Goal: Task Accomplishment & Management: Complete application form

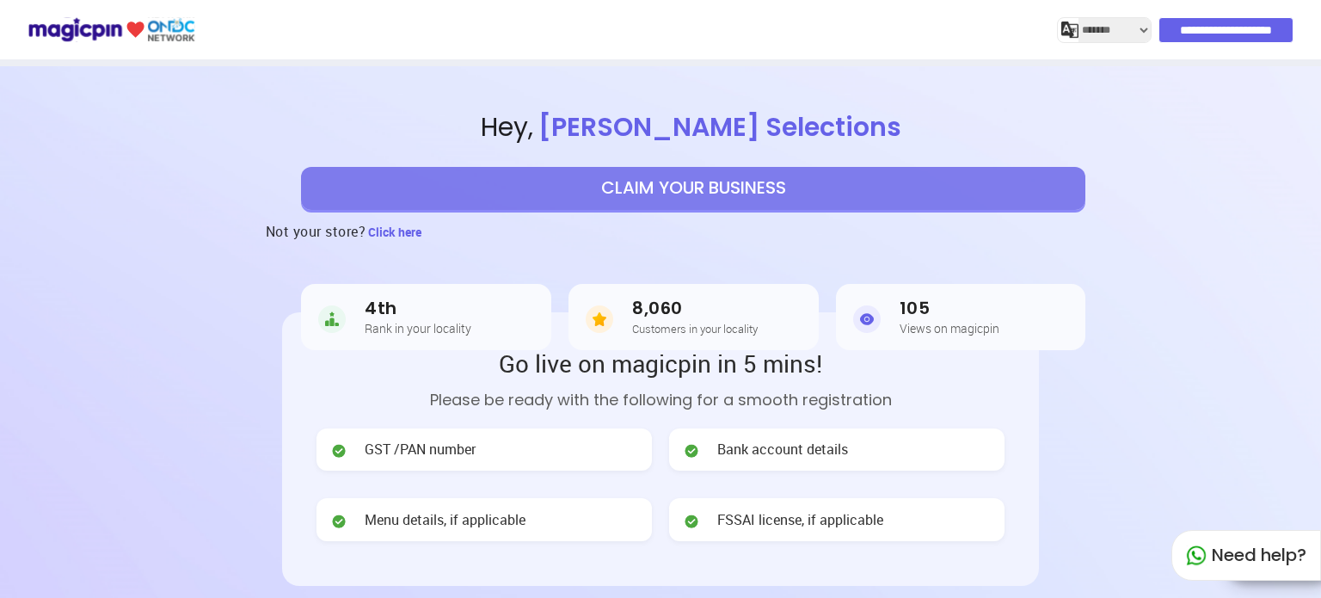
select select "*******"
click at [739, 176] on button "CLAIM YOUR BUSINESS" at bounding box center [693, 188] width 784 height 43
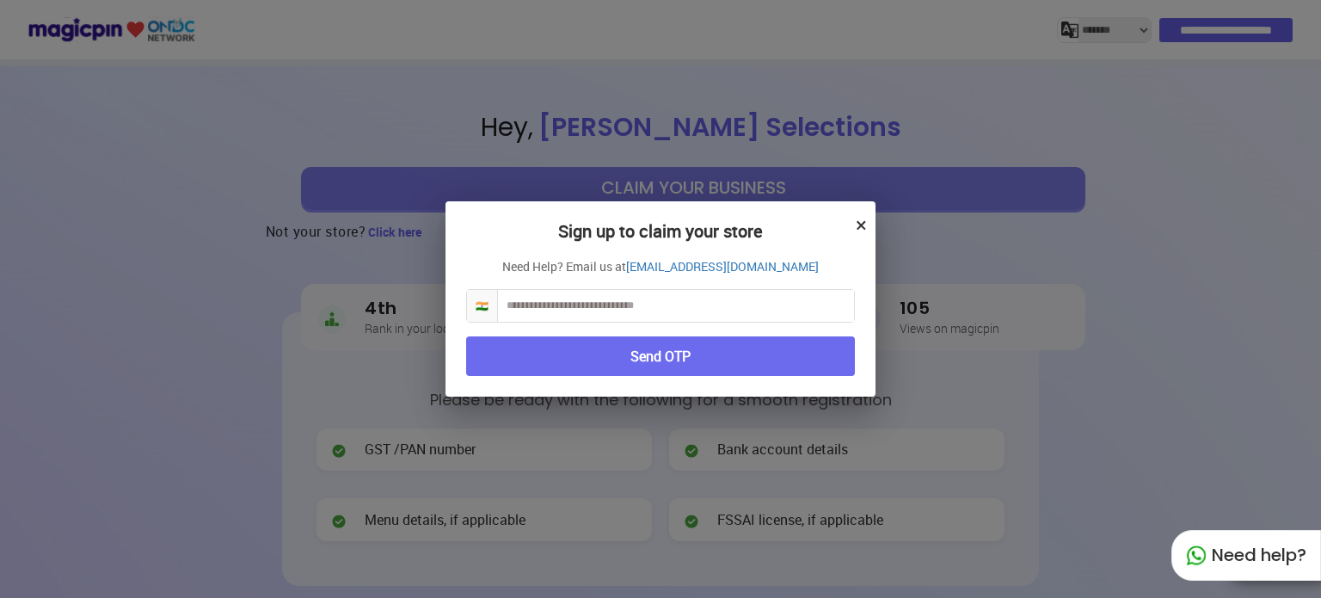
click at [614, 293] on input "text" at bounding box center [676, 306] width 356 height 32
type input "**********"
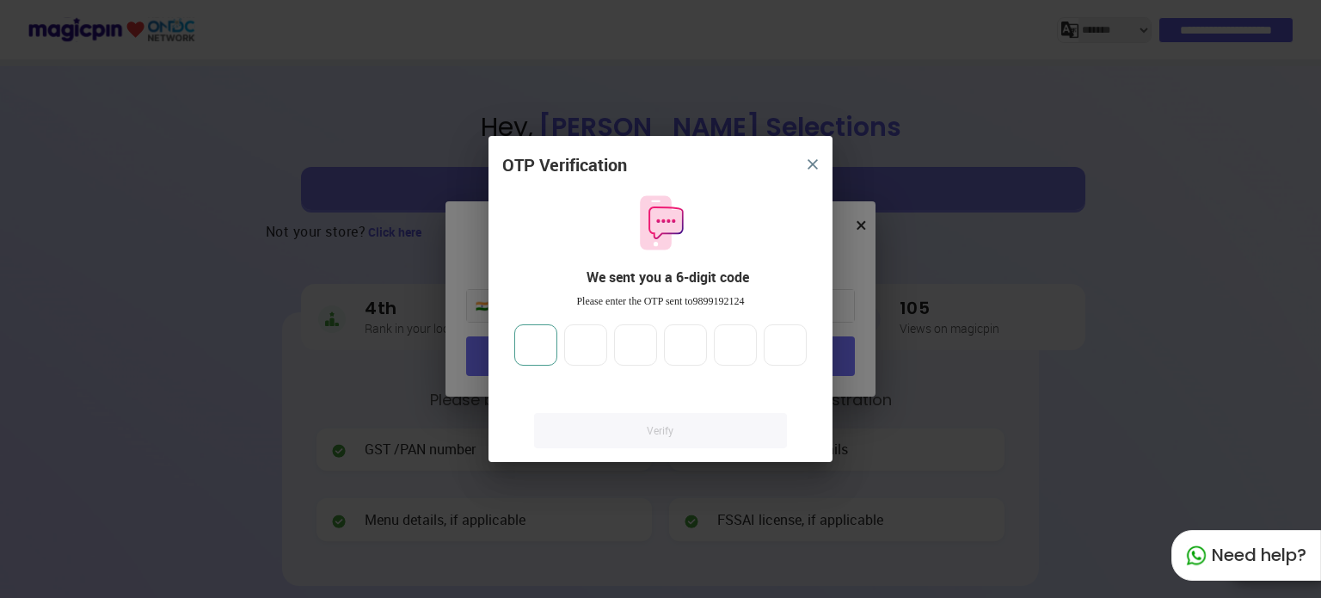
click at [536, 346] on input "number" at bounding box center [535, 344] width 43 height 41
type input "*"
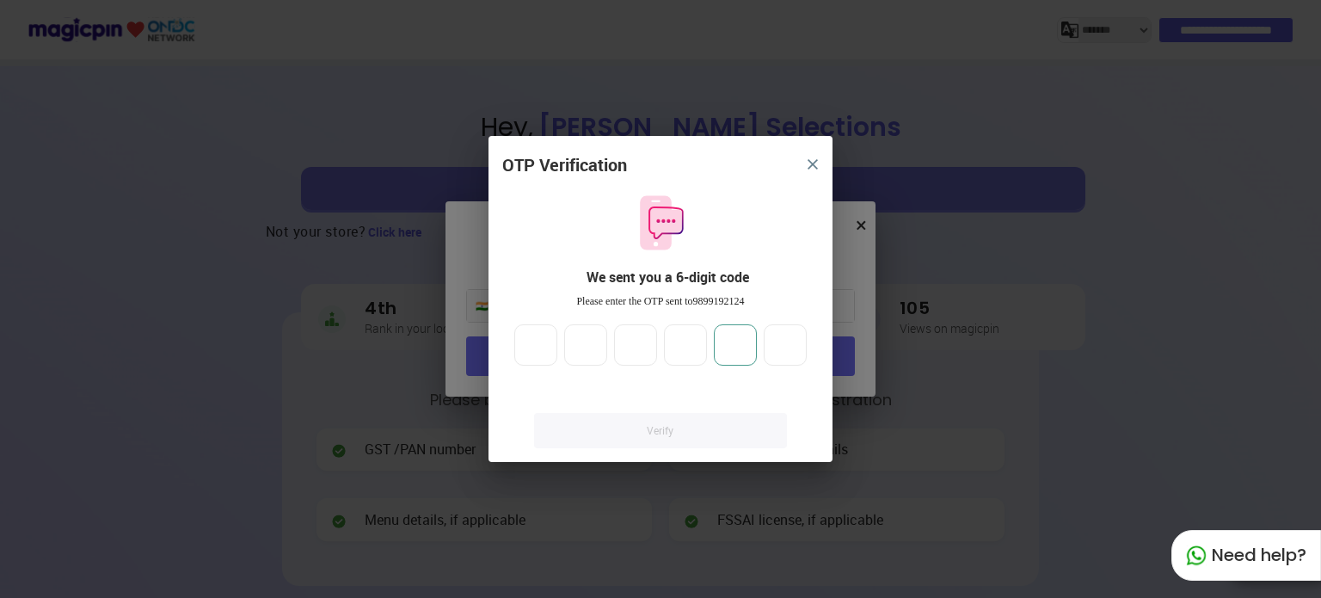
type input "**"
drag, startPoint x: 536, startPoint y: 346, endPoint x: 669, endPoint y: 346, distance: 133.3
click at [669, 346] on div "* * * * **" at bounding box center [660, 344] width 299 height 41
click at [745, 340] on input "**" at bounding box center [735, 344] width 43 height 41
type input "*"
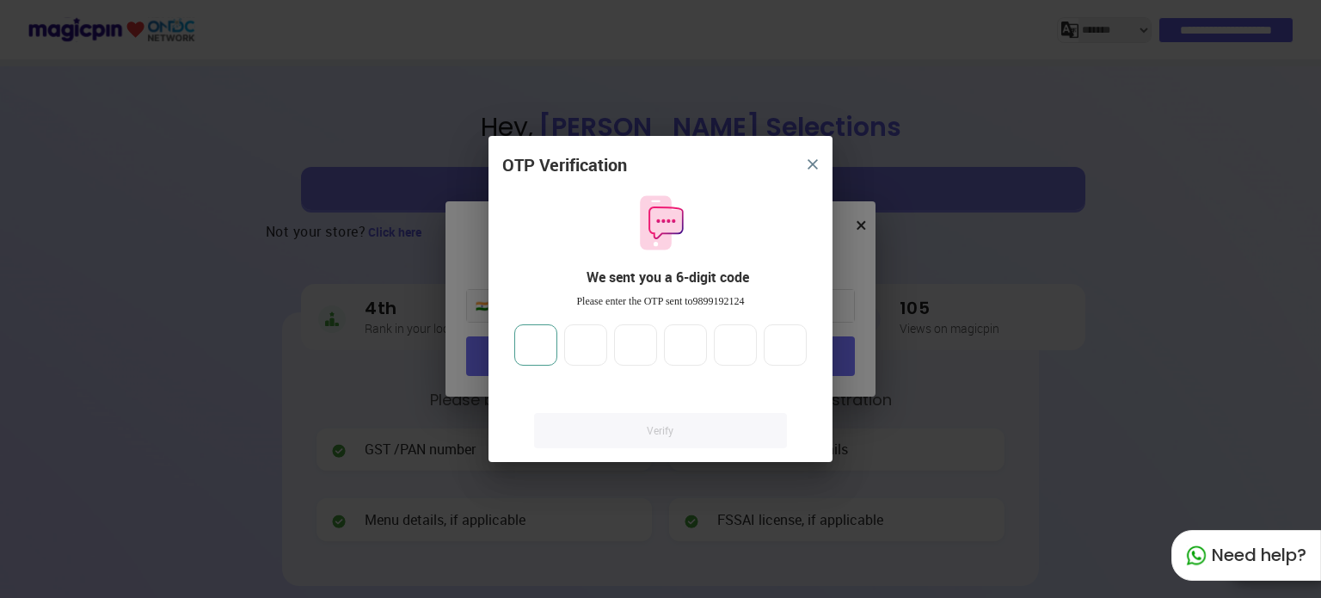
type input "*"
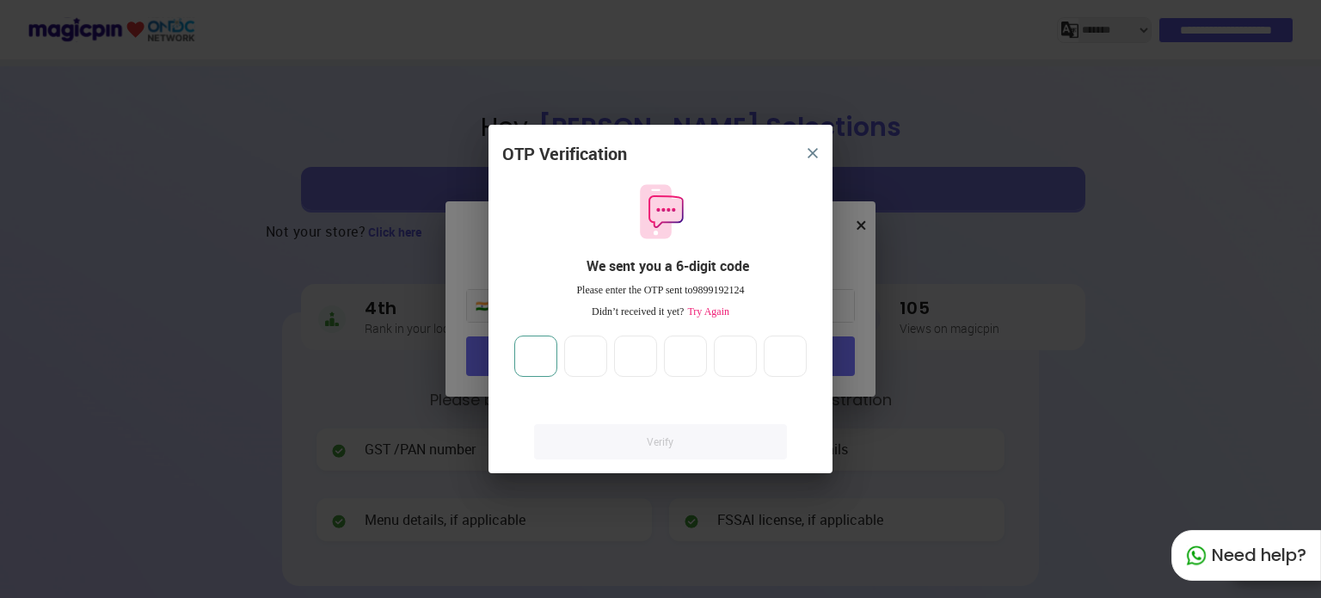
type input "*"
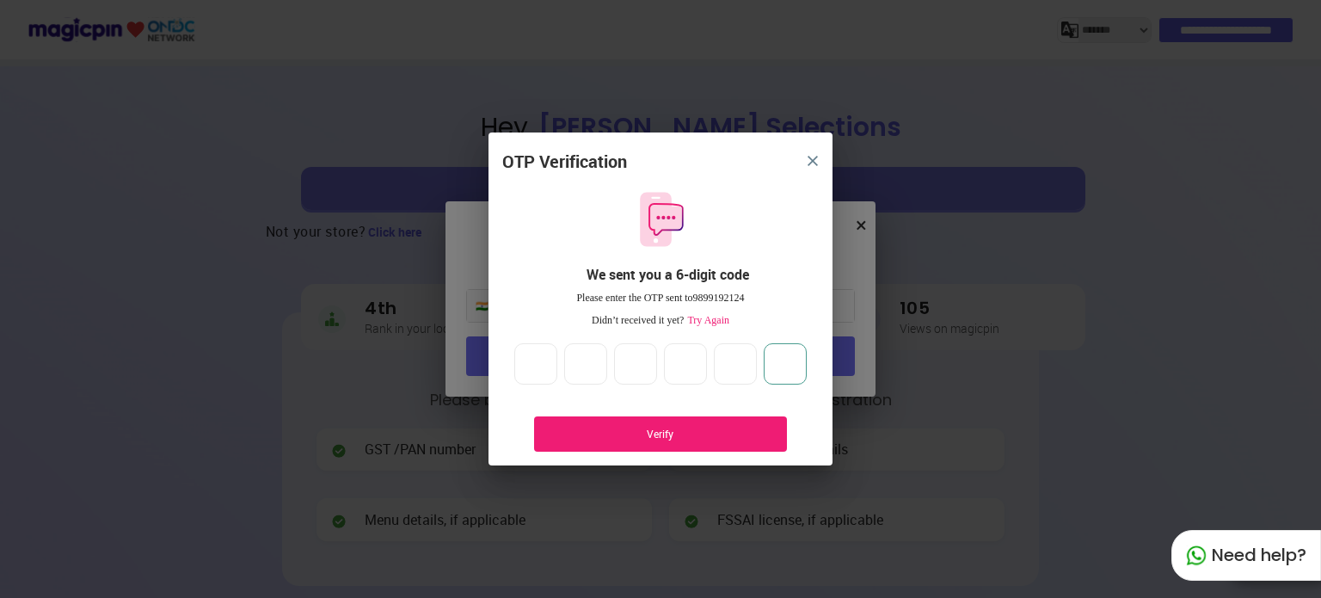
type input "*"
click at [654, 426] on div "Verify" at bounding box center [660, 433] width 201 height 15
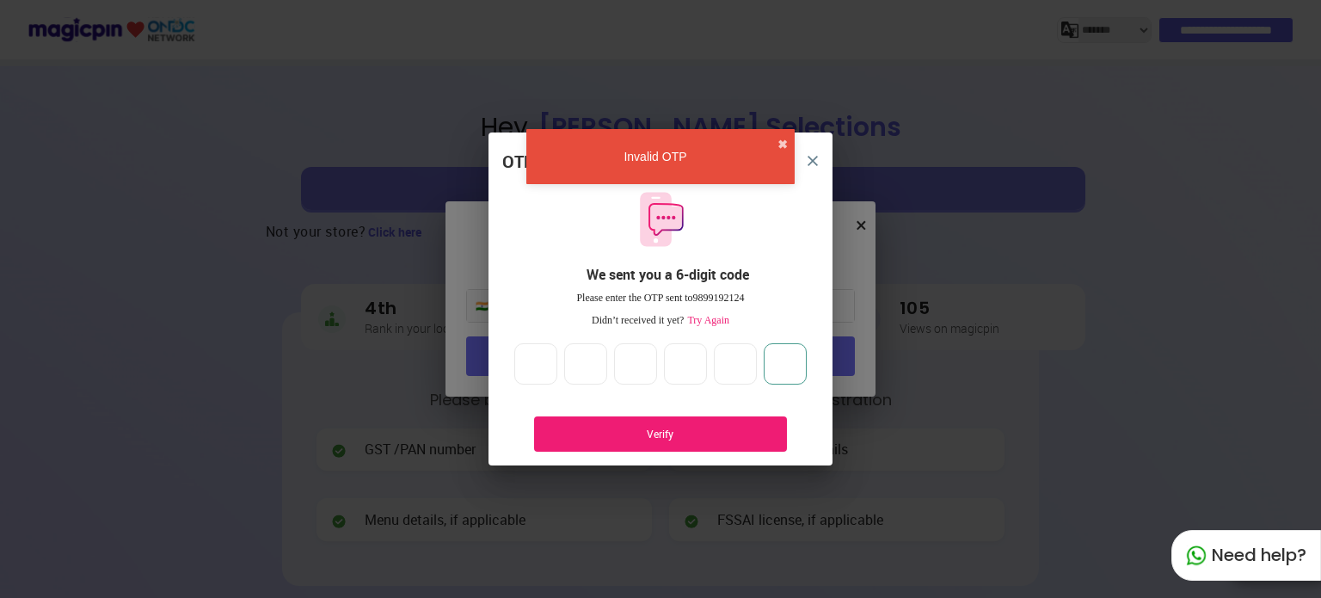
click at [794, 352] on input "*" at bounding box center [784, 363] width 43 height 41
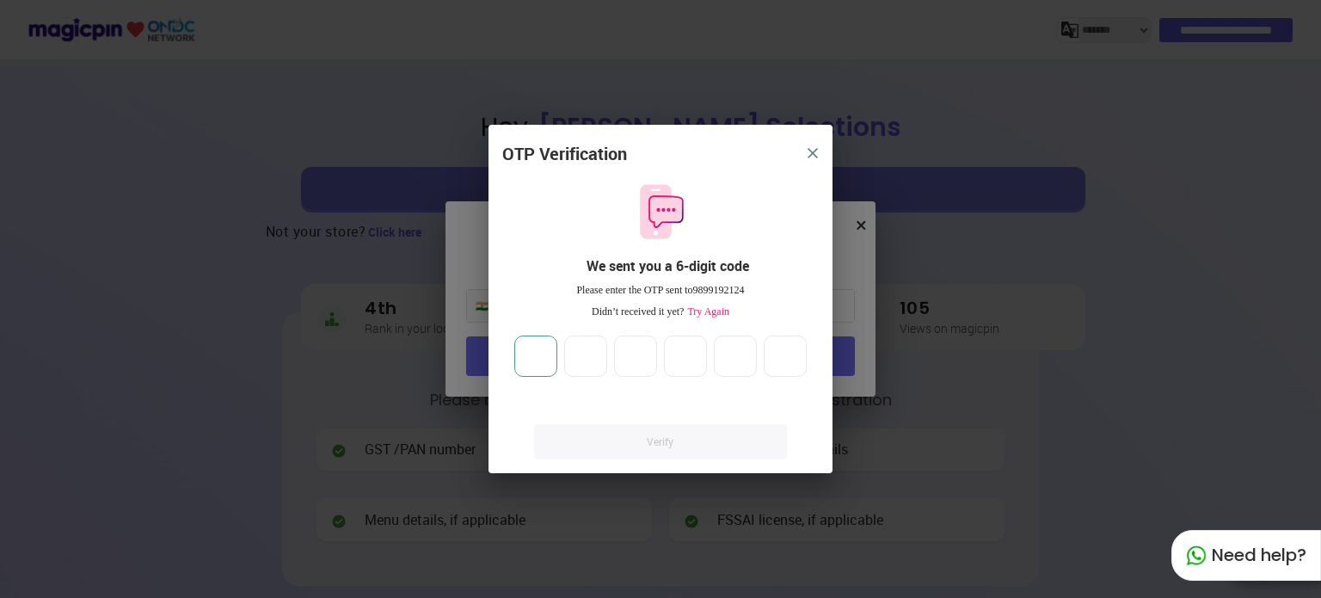
type input "*"
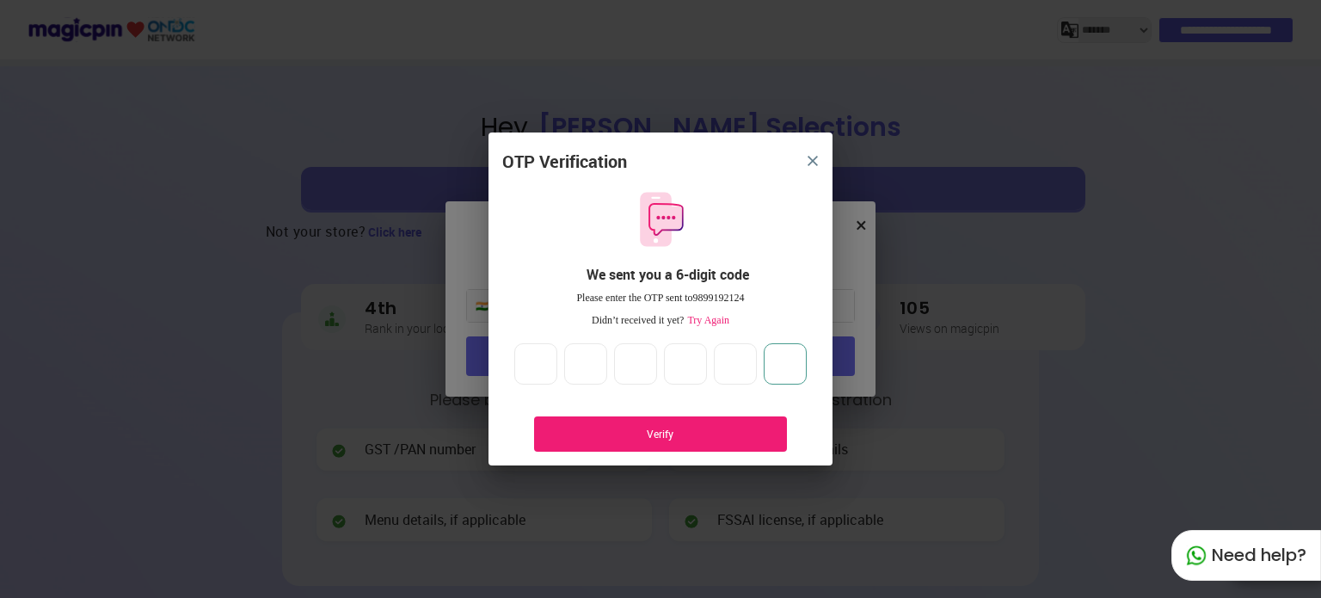
type input "*"
click at [683, 424] on div "Verify" at bounding box center [660, 433] width 253 height 35
click at [800, 365] on input "*" at bounding box center [784, 363] width 43 height 41
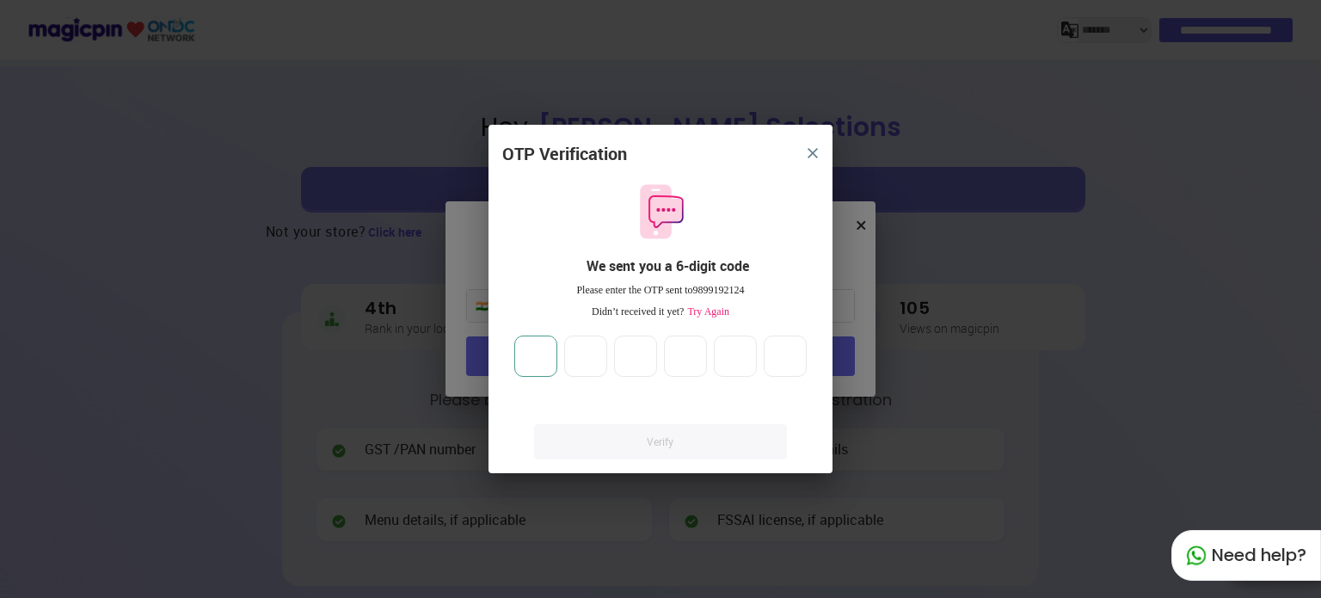
type input "*"
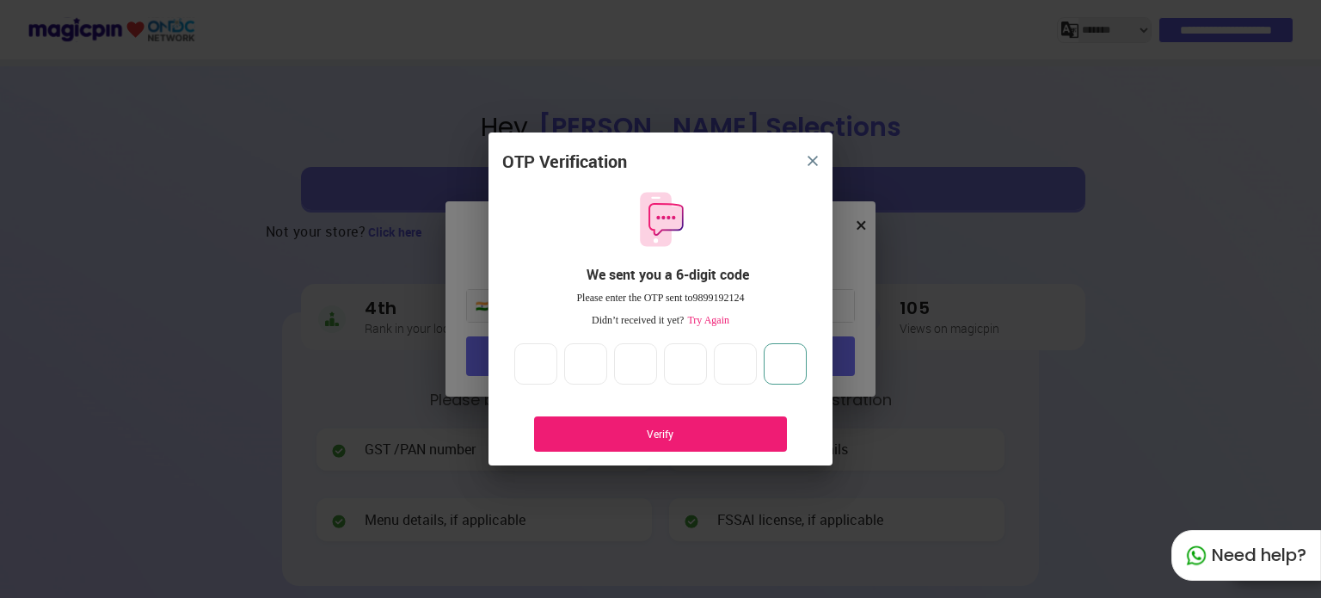
type input "*"
click at [695, 439] on div "Verify" at bounding box center [660, 433] width 201 height 15
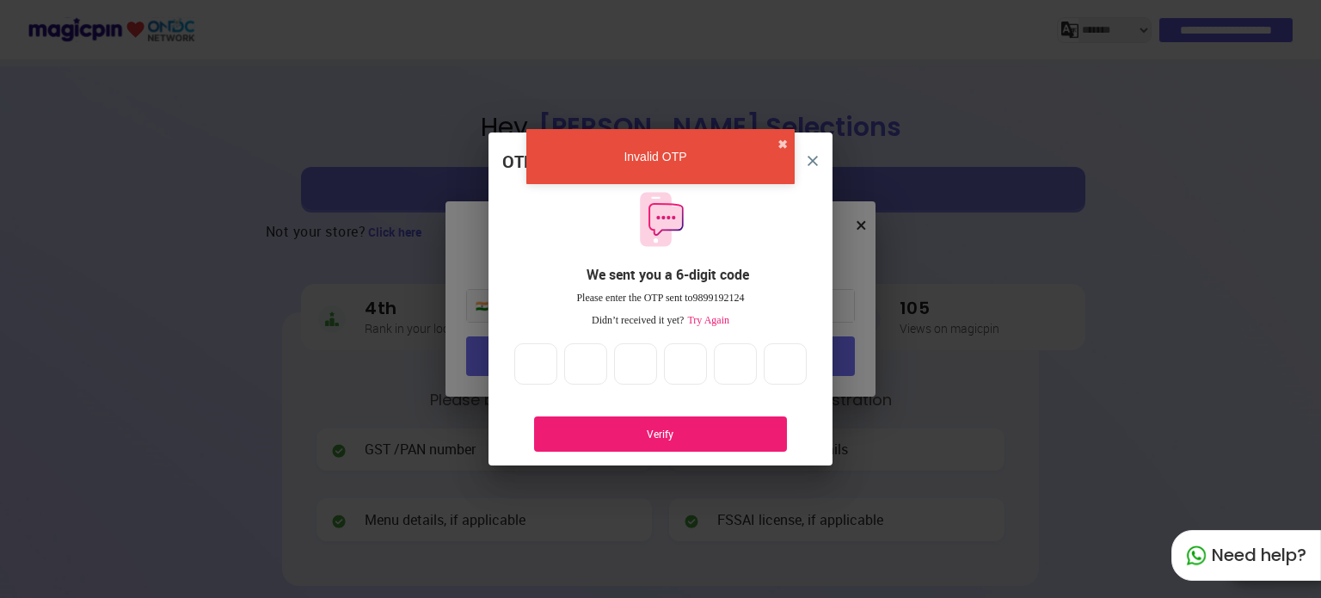
click at [713, 316] on span "Try Again" at bounding box center [706, 320] width 46 height 12
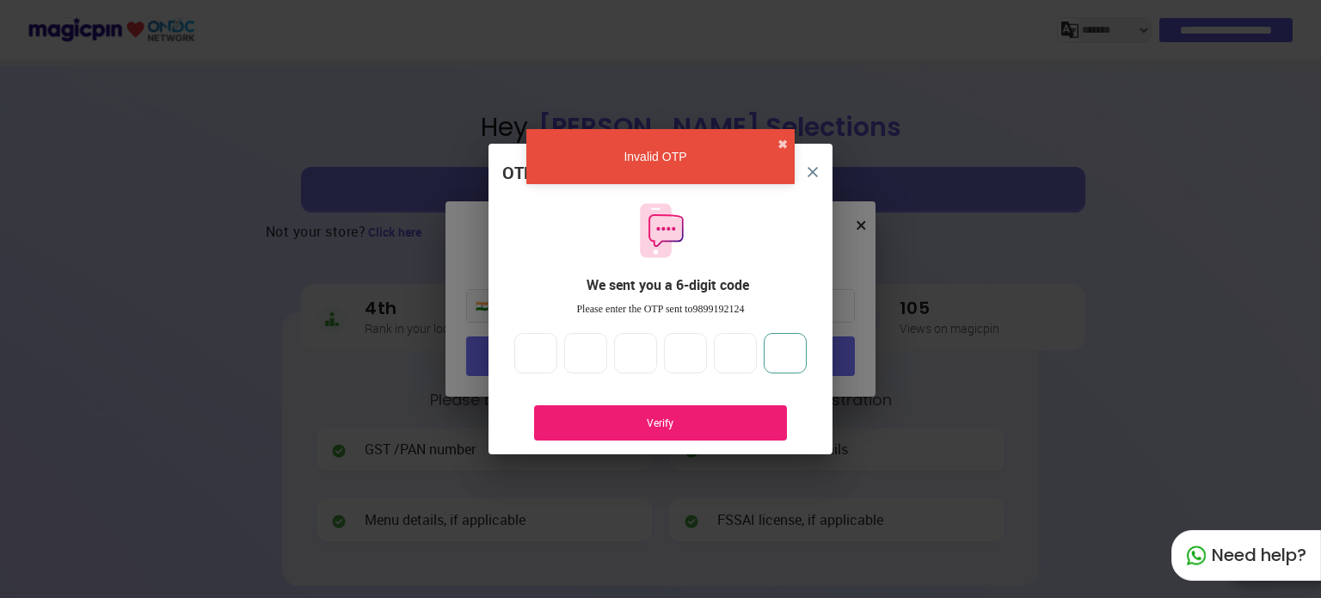
click at [792, 352] on input "*" at bounding box center [784, 353] width 43 height 41
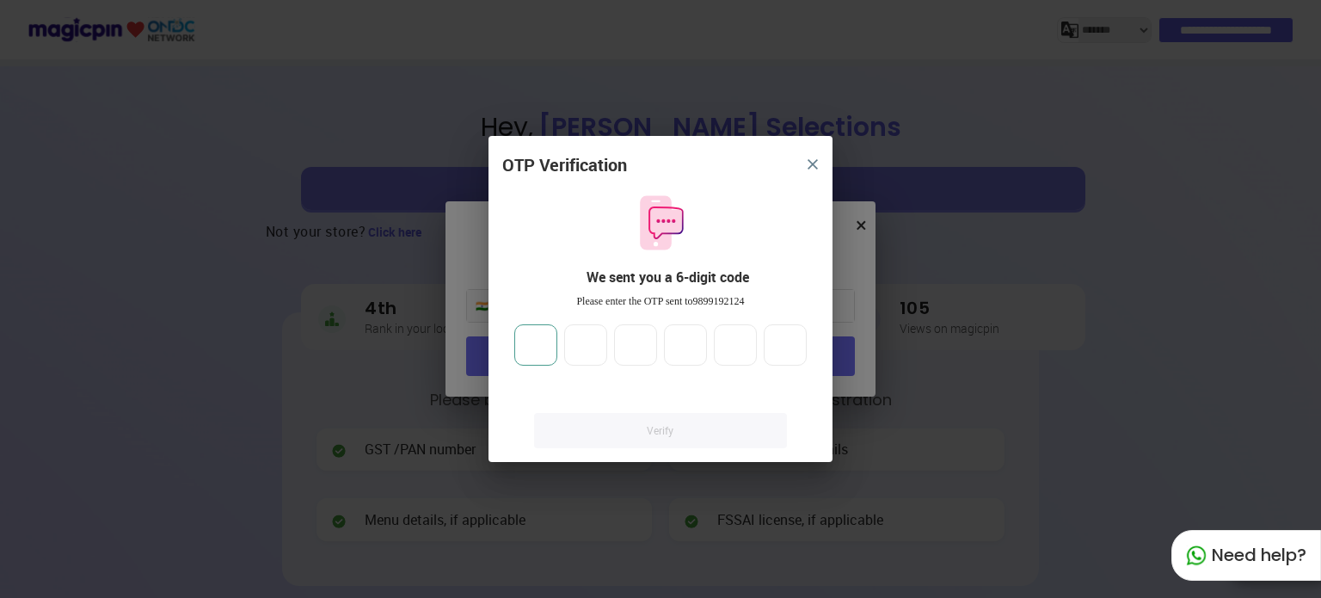
type input "*"
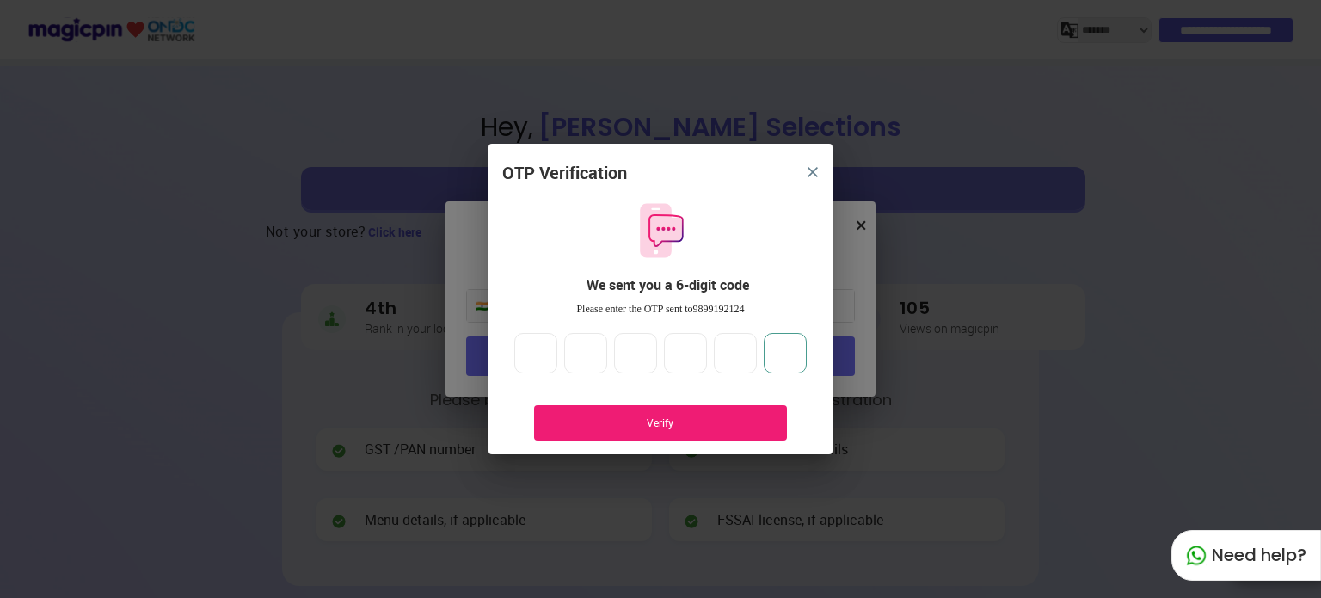
type input "*"
click at [688, 418] on div "Verify" at bounding box center [660, 422] width 201 height 15
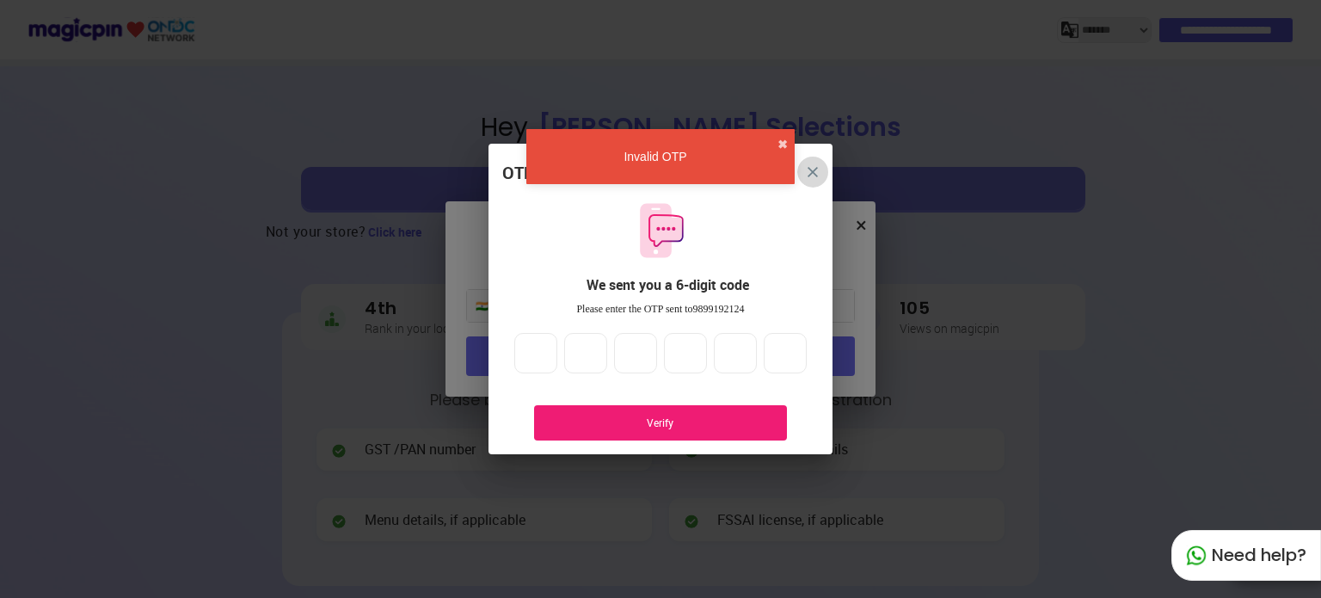
click at [806, 178] on button "close" at bounding box center [812, 171] width 31 height 31
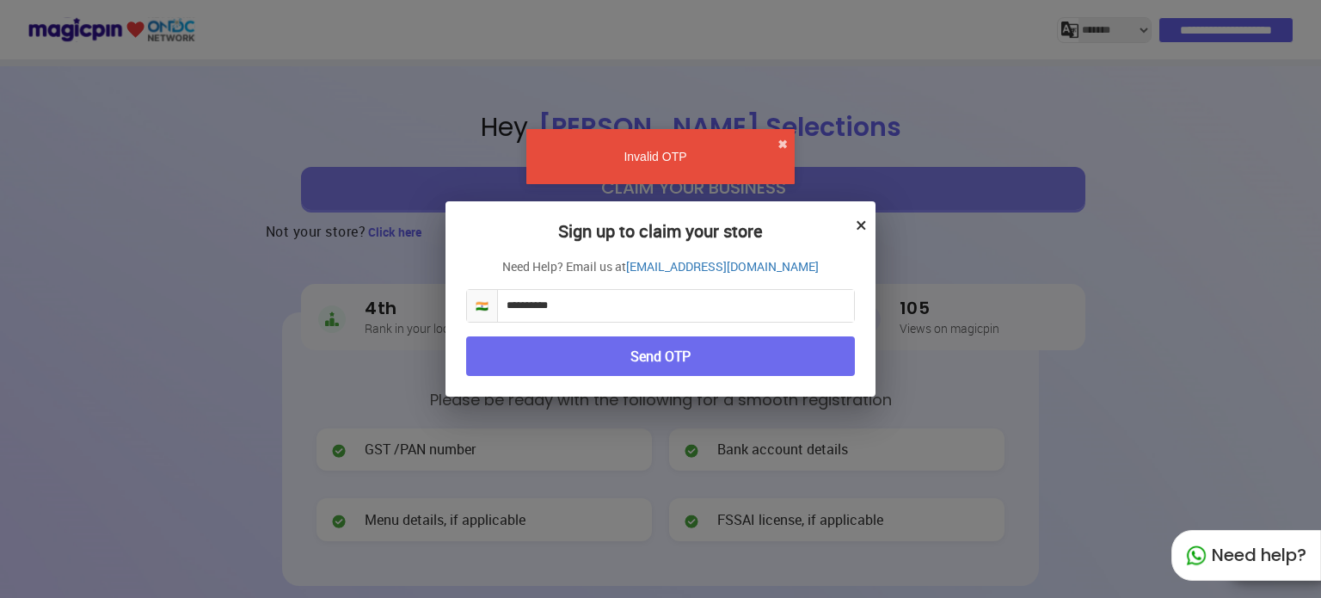
click at [855, 225] on button "×" at bounding box center [860, 224] width 11 height 29
